Goal: Book appointment/travel/reservation

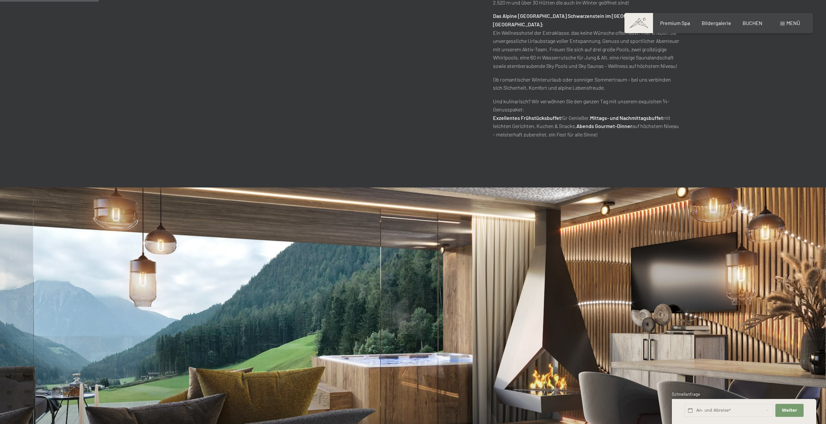
scroll to position [617, 0]
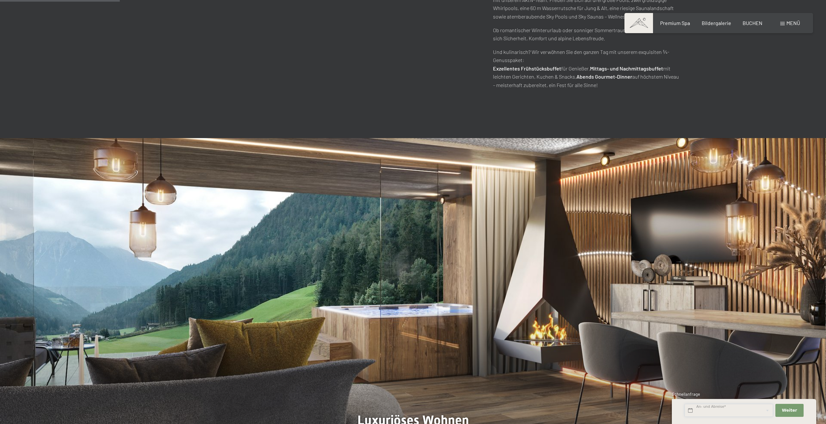
click at [745, 406] on input "text" at bounding box center [729, 410] width 89 height 13
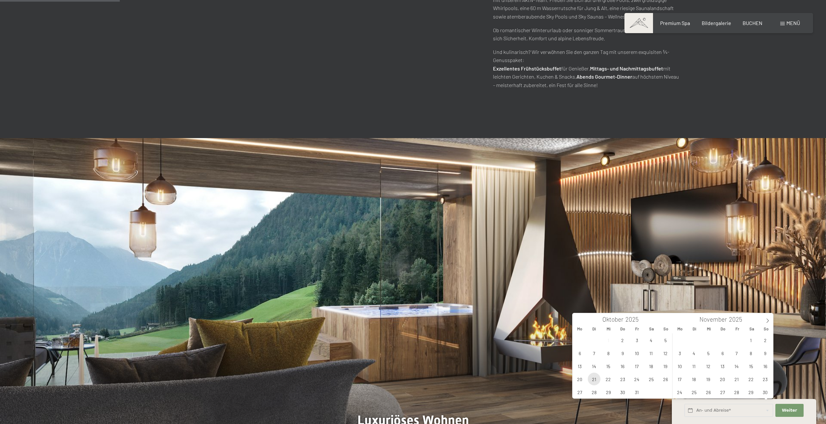
click at [596, 379] on span "21" at bounding box center [594, 378] width 13 height 13
click at [594, 381] on div "29 30 1 2 3 4 5 6 7 8 9 10 11 12 13 14 15 16 17 18 19 20 21 22 23 24 25 26 27 2…" at bounding box center [623, 365] width 100 height 65
click at [590, 364] on span "14" at bounding box center [594, 365] width 13 height 13
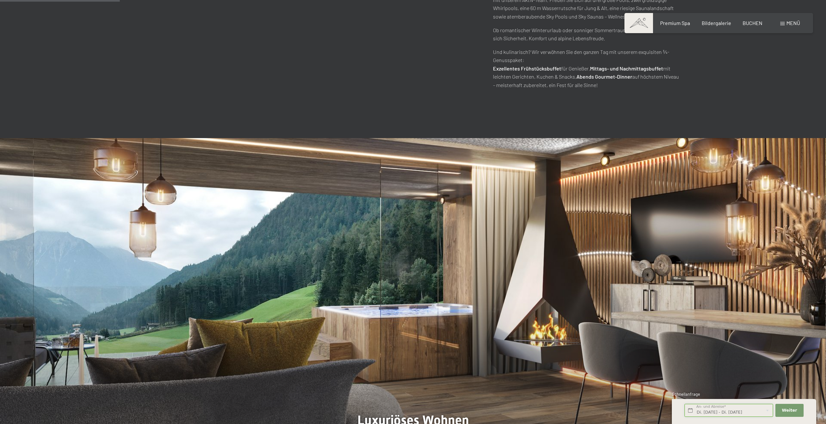
click at [701, 412] on input "Di. [DATE] - Di. [DATE]" at bounding box center [729, 410] width 89 height 13
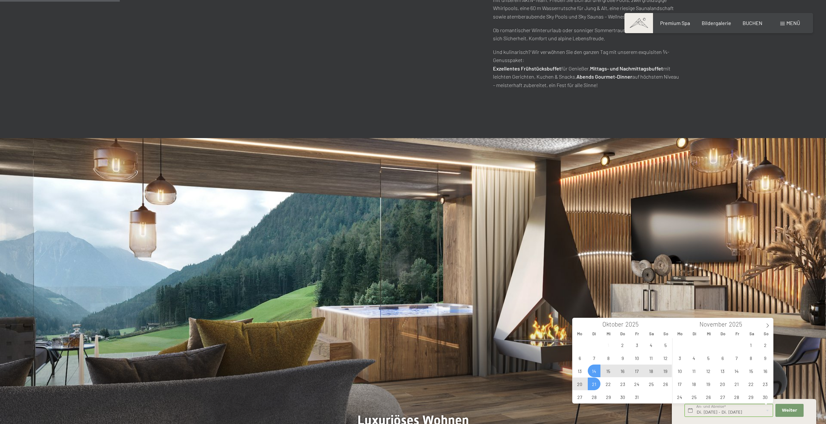
click at [593, 372] on span "14" at bounding box center [594, 370] width 13 height 13
click at [607, 369] on span "15" at bounding box center [608, 370] width 13 height 13
type input "Di. [DATE] - Mi. [DATE]"
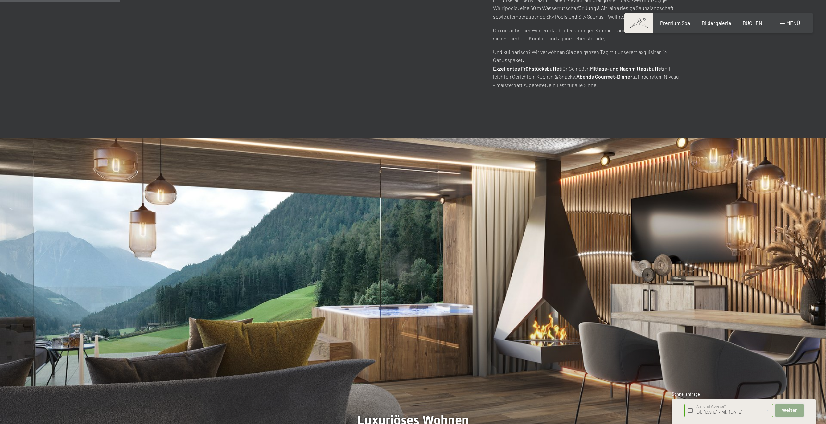
click at [794, 412] on span "Weiter" at bounding box center [789, 410] width 15 height 6
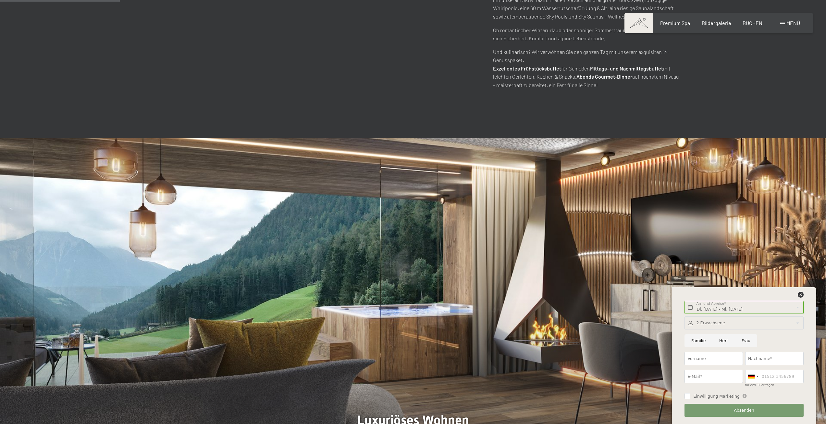
click at [741, 339] on input "Frau" at bounding box center [746, 340] width 22 height 13
radio input "true"
click at [727, 362] on input "Vorname" at bounding box center [714, 358] width 58 height 13
type input "[PERSON_NAME]"
drag, startPoint x: 758, startPoint y: 361, endPoint x: 759, endPoint y: 365, distance: 4.7
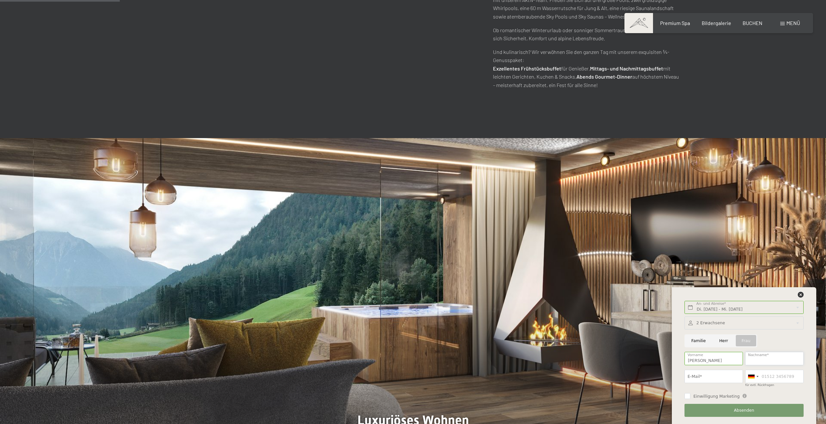
click at [758, 361] on input "Nachname*" at bounding box center [774, 358] width 58 height 13
type input "Irschara"
click at [736, 376] on input "E-Mail*" at bounding box center [714, 375] width 58 height 13
type input "[EMAIL_ADDRESS][DOMAIN_NAME]"
click at [767, 381] on input "für evtl. Rückfragen" at bounding box center [774, 375] width 58 height 13
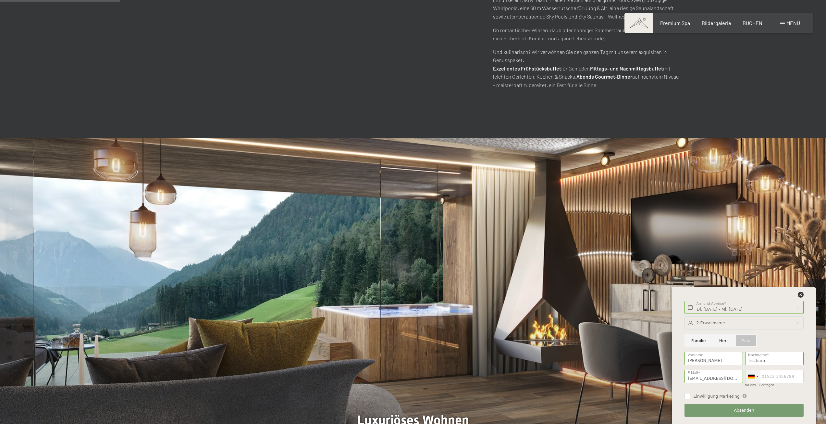
click at [753, 378] on div at bounding box center [751, 376] width 6 height 4
click at [770, 319] on span "[GEOGRAPHIC_DATA] ([GEOGRAPHIC_DATA])" at bounding box center [814, 319] width 101 height 5
type input "3483720012"
click at [729, 410] on button "Absenden" at bounding box center [744, 410] width 119 height 13
